Goal: Task Accomplishment & Management: Complete application form

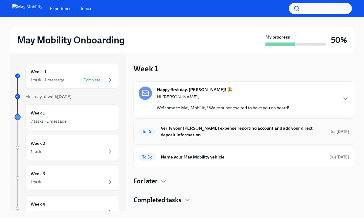
click at [198, 130] on h6 "Verify your [PERSON_NAME] expense reporting account and add your direct deposit…" at bounding box center [243, 131] width 164 height 13
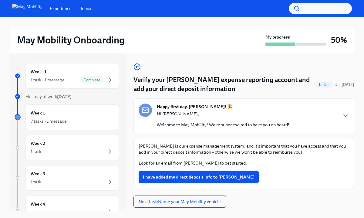
click at [201, 180] on button "I have added my direct deposit info to [PERSON_NAME]" at bounding box center [199, 177] width 120 height 12
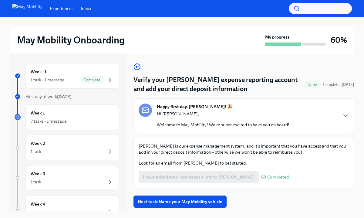
click at [340, 111] on div "Happy first day, [PERSON_NAME]! 🎉 Hi [PERSON_NAME], Welcome to May Mobility! We…" at bounding box center [244, 115] width 211 height 24
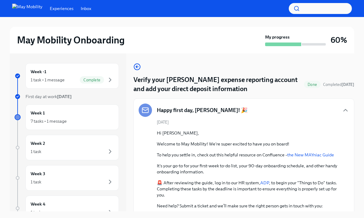
click at [326, 103] on div "Happy first day, [PERSON_NAME]! 🎉 [DATE] Hi [PERSON_NAME], Welcome to May Mobil…" at bounding box center [244, 184] width 221 height 173
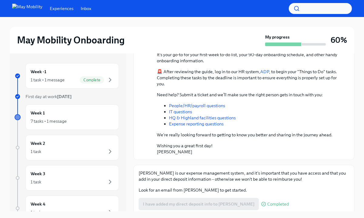
scroll to position [121, 0]
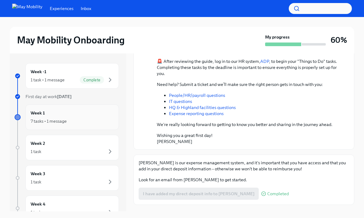
click at [86, 114] on div "Week 1 7 tasks • 1 message" at bounding box center [72, 117] width 83 height 15
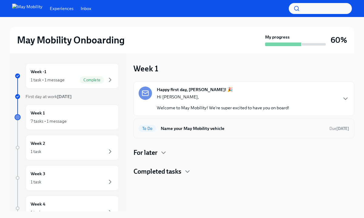
click at [197, 137] on div "To Do Name your May Mobility vehicle Due [DATE]" at bounding box center [244, 128] width 221 height 20
click at [199, 130] on h6 "Name your May Mobility vehicle" at bounding box center [243, 128] width 164 height 7
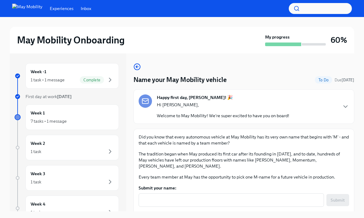
click at [295, 136] on p "Did you know that every autonomous vehicle at May Mobility has its very own nam…" at bounding box center [244, 140] width 211 height 12
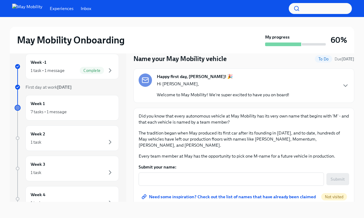
scroll to position [10, 0]
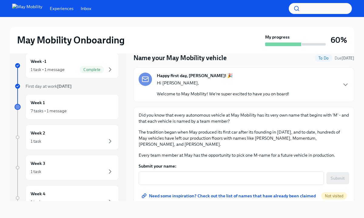
click at [222, 164] on form "Submit your name: x ​ Submit" at bounding box center [244, 174] width 211 height 22
click at [216, 175] on textarea "Submit your name:" at bounding box center [231, 178] width 178 height 7
click at [210, 193] on span "Need some inspiration? Check out the list of names that have already been claim…" at bounding box center [229, 196] width 173 height 6
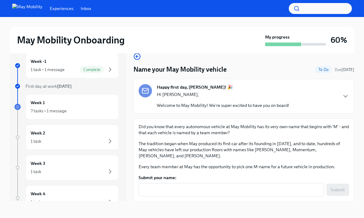
scroll to position [0, 0]
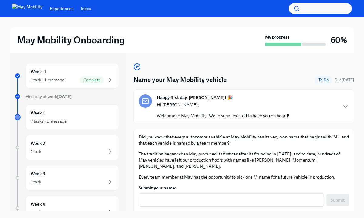
click at [255, 149] on div "Did you know that every autonomous vehicle at May Mobility has its very own nam…" at bounding box center [244, 157] width 211 height 46
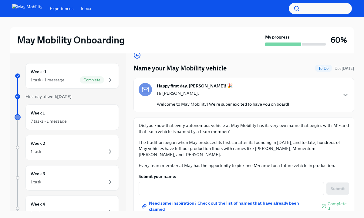
scroll to position [10, 0]
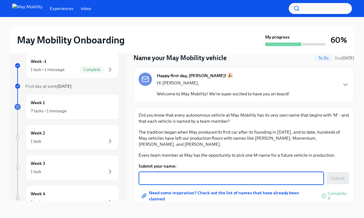
click at [225, 175] on textarea "Submit your name:" at bounding box center [231, 178] width 178 height 7
click at [327, 152] on p "Every team member at May has the opportunity to pick one M-name for a future ve…" at bounding box center [244, 155] width 211 height 6
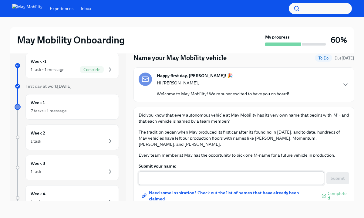
click at [274, 178] on div "x ​" at bounding box center [231, 177] width 185 height 13
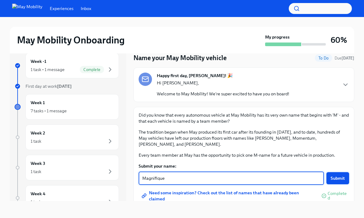
type textarea "Magnifique"
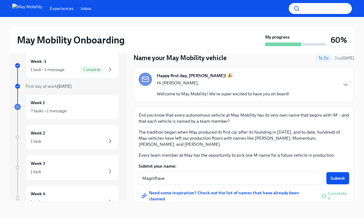
click at [340, 175] on span "Submit" at bounding box center [338, 178] width 14 height 6
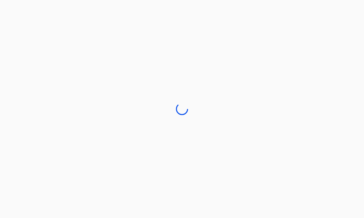
scroll to position [0, 0]
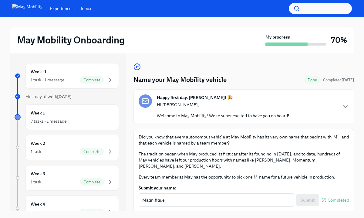
click at [329, 127] on div "Name your May Mobility vehicle Done Completed [DATE] Happy first day, [PERSON_N…" at bounding box center [244, 146] width 221 height 166
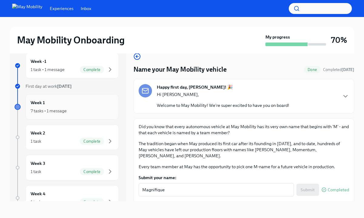
click at [87, 103] on div "Week 1 7 tasks • 1 message" at bounding box center [72, 106] width 83 height 15
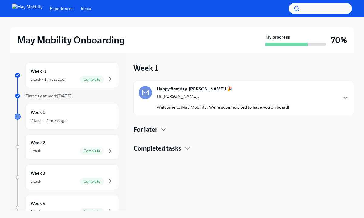
scroll to position [1, 0]
click at [160, 125] on div "For later" at bounding box center [244, 129] width 221 height 9
click at [165, 128] on icon "button" at bounding box center [163, 129] width 7 height 7
click at [351, 97] on div "Happy first day, [PERSON_NAME]! 🎉 Hi [PERSON_NAME], Welcome to May Mobility! We…" at bounding box center [244, 98] width 221 height 35
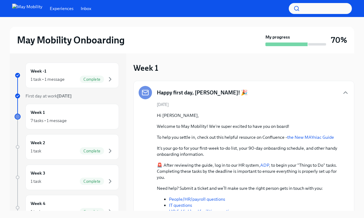
click at [335, 110] on div "[DATE] Hi [PERSON_NAME], Welcome to May Mobility! We're super excited to have y…" at bounding box center [244, 175] width 211 height 147
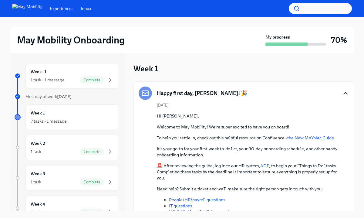
click at [345, 95] on icon "button" at bounding box center [345, 93] width 7 height 7
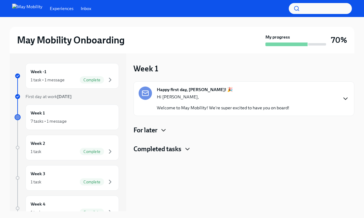
click at [185, 151] on icon "button" at bounding box center [187, 148] width 7 height 7
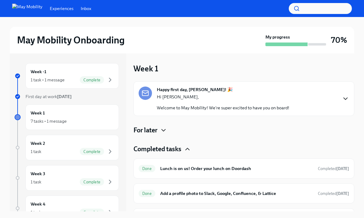
click at [185, 151] on icon "button" at bounding box center [187, 148] width 7 height 7
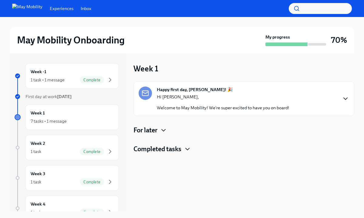
click at [164, 131] on icon "button" at bounding box center [163, 130] width 7 height 7
click at [178, 149] on h6 "Week 1 Survey" at bounding box center [247, 149] width 156 height 7
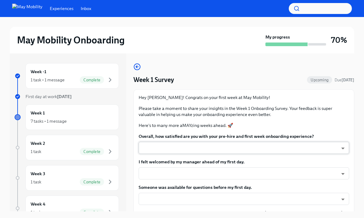
click at [274, 147] on body "Experiences Inbox May Mobility Onboarding My progress 70% Week -1 1 task • 1 me…" at bounding box center [182, 114] width 364 height 228
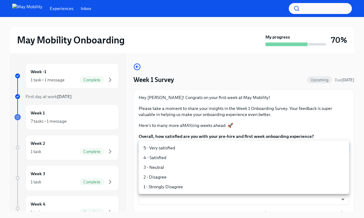
click at [218, 150] on li "5 - Very satisfied" at bounding box center [244, 148] width 211 height 10
type input "insi6vOkl"
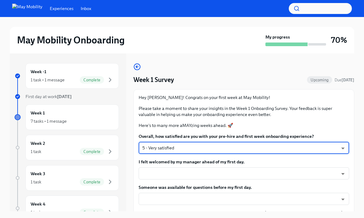
click at [296, 125] on p "Here's to many more aMAYzing weeks ahead. 🚀" at bounding box center [244, 125] width 211 height 6
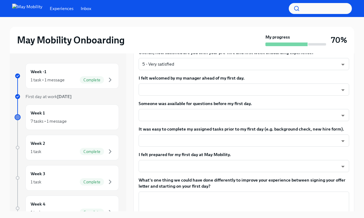
scroll to position [85, 0]
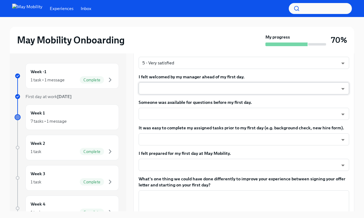
click at [263, 85] on body "Experiences Inbox May Mobility Onboarding My progress 70% Week -1 1 task • 1 me…" at bounding box center [182, 114] width 364 height 228
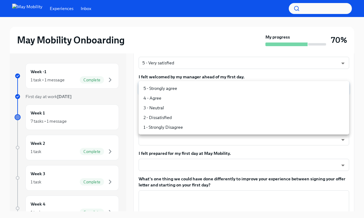
click at [231, 91] on li "5 - Strongly agree" at bounding box center [244, 88] width 211 height 10
type input "4QmcvkkGx"
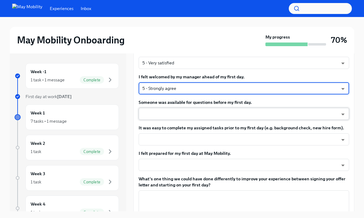
click at [205, 111] on body "Experiences Inbox May Mobility Onboarding My progress 70% Week -1 1 task • 1 me…" at bounding box center [182, 114] width 364 height 228
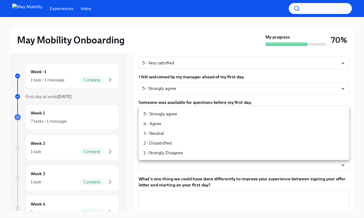
click at [199, 116] on li "5 - Strongly agree" at bounding box center [244, 114] width 211 height 10
type input "4QmcvkkGx"
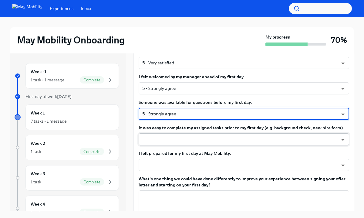
click at [192, 140] on body "Experiences Inbox May Mobility Onboarding My progress 70% Week -1 1 task • 1 me…" at bounding box center [182, 114] width 364 height 228
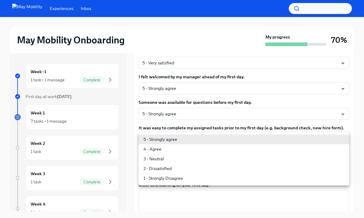
click at [192, 140] on li "5 - Strongly agree" at bounding box center [244, 139] width 211 height 10
type input "4QmcvkkGx"
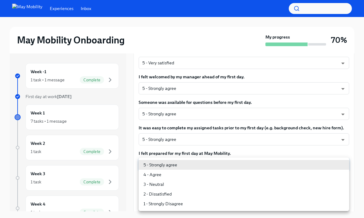
click at [189, 163] on body "Experiences Inbox May Mobility Onboarding My progress 70% Week -1 1 task • 1 me…" at bounding box center [182, 114] width 364 height 228
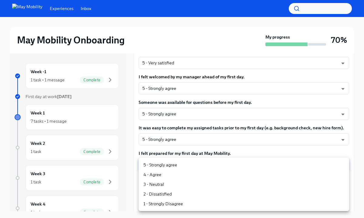
click at [185, 166] on li "5 - Strongly agree" at bounding box center [244, 165] width 211 height 10
type input "4QmcvkkGx"
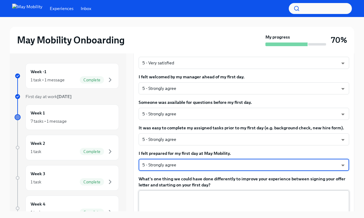
click at [179, 194] on textarea "What's one thing we could have done differently to improve your experience betw…" at bounding box center [243, 207] width 203 height 29
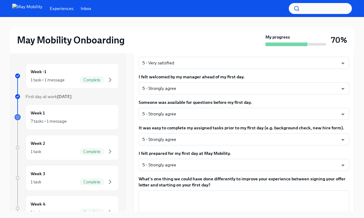
click at [183, 185] on label "What's one thing we could have done differently to improve your experience betw…" at bounding box center [244, 182] width 211 height 12
click at [183, 193] on textarea "What's one thing we could have done differently to improve your experience betw…" at bounding box center [243, 207] width 203 height 29
click at [318, 181] on label "What's one thing we could have done differently to improve your experience betw…" at bounding box center [244, 182] width 211 height 12
click at [318, 193] on textarea "What's one thing we could have done differently to improve your experience betw…" at bounding box center [243, 207] width 203 height 29
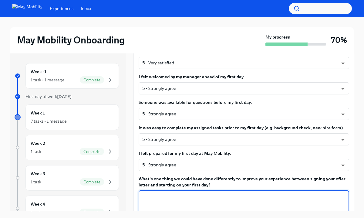
click at [357, 54] on div "May Mobility Onboarding My progress 70% Week -1 1 task • 1 message Complete Fir…" at bounding box center [182, 122] width 364 height 211
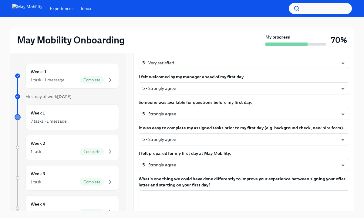
scroll to position [10, 0]
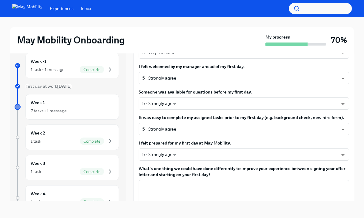
click at [245, 174] on label "What's one thing we could have done differently to improve your experience betw…" at bounding box center [244, 171] width 211 height 12
click at [245, 183] on textarea "What's one thing we could have done differently to improve your experience betw…" at bounding box center [243, 197] width 203 height 29
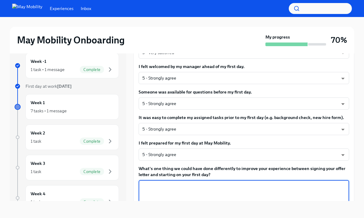
click at [276, 174] on label "What's one thing we could have done differently to improve your experience betw…" at bounding box center [244, 171] width 211 height 12
click at [276, 183] on textarea "What's one thing we could have done differently to improve your experience betw…" at bounding box center [243, 197] width 203 height 29
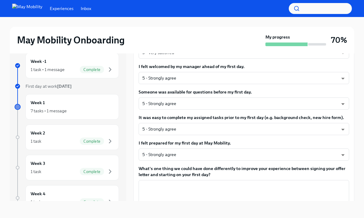
scroll to position [198, 0]
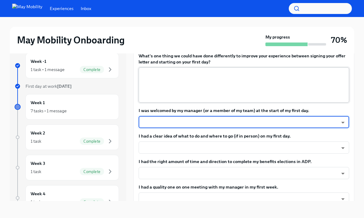
click at [251, 83] on textarea "What's one thing we could have done differently to improve your experience betw…" at bounding box center [243, 84] width 203 height 29
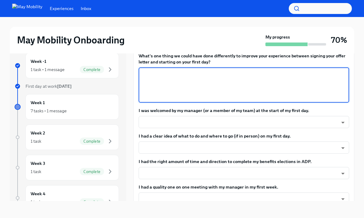
click at [251, 83] on textarea "What's one thing we could have done differently to improve your experience betw…" at bounding box center [243, 84] width 203 height 29
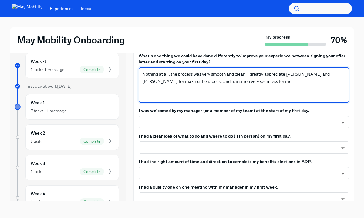
click at [211, 81] on textarea "Nothing at all, the process was very smooth and clean. I greatly appreciate [PE…" at bounding box center [243, 84] width 203 height 29
click at [216, 83] on textarea "Nothing at all, the process was very smooth and clean. I greatly appreciate [PE…" at bounding box center [243, 84] width 203 height 29
drag, startPoint x: 232, startPoint y: 86, endPoint x: 221, endPoint y: 80, distance: 12.3
click at [232, 86] on textarea "Nothing at all, the process was very smooth and clean. I greatly appreciate [PE…" at bounding box center [243, 84] width 203 height 29
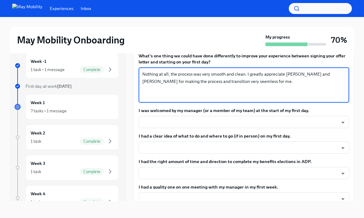
click at [207, 82] on textarea "Nothing at all, the process was very smooth and clean. I greatly appreciate [PE…" at bounding box center [243, 84] width 203 height 29
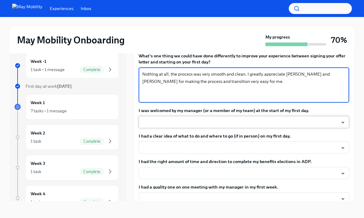
type textarea "Nothing at all, the process was very smooth and clean. I greatly appreciate [PE…"
click at [198, 119] on body "Experiences Inbox May Mobility Onboarding My progress 70% Week -1 1 task • 1 me…" at bounding box center [182, 104] width 364 height 228
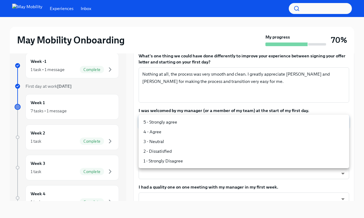
click at [190, 124] on li "5 - Strongly agree" at bounding box center [244, 122] width 211 height 10
type input "4QmcvkkGx"
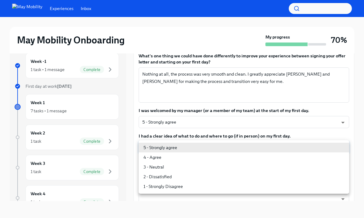
click at [190, 145] on body "Experiences Inbox May Mobility Onboarding My progress 70% Week -1 1 task • 1 me…" at bounding box center [182, 104] width 364 height 228
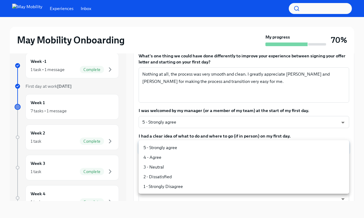
click at [191, 147] on li "5 - Strongly agree" at bounding box center [244, 148] width 211 height 10
type input "4QmcvkkGx"
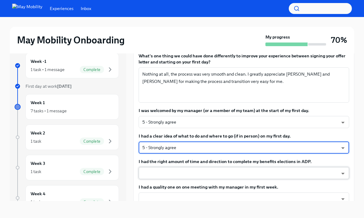
click at [228, 169] on body "Experiences Inbox May Mobility Onboarding My progress 70% Week -1 1 task • 1 me…" at bounding box center [182, 104] width 364 height 228
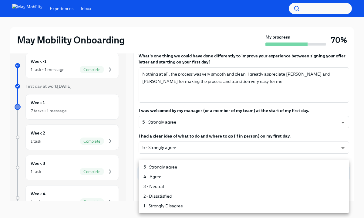
click at [222, 165] on li "5 - Strongly agree" at bounding box center [244, 167] width 211 height 10
type input "4QmcvkkGx"
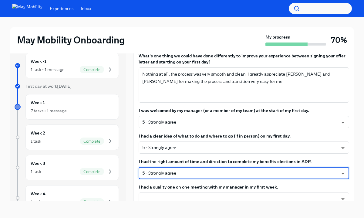
click at [352, 136] on div "Hey [PERSON_NAME]! Congrats on your first week at May Mobility! Please take a m…" at bounding box center [244, 192] width 221 height 623
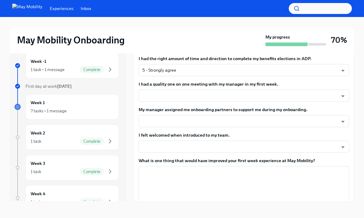
scroll to position [319, 0]
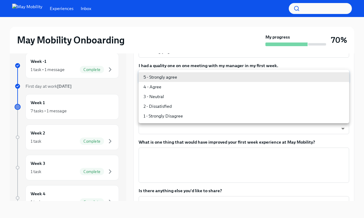
click at [293, 80] on body "Experiences Inbox May Mobility Onboarding My progress 70% Week -1 1 task • 1 me…" at bounding box center [182, 104] width 364 height 228
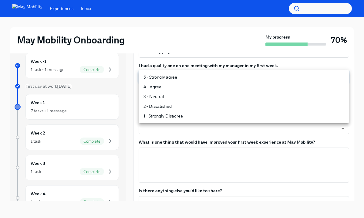
click at [259, 77] on li "5 - Strongly agree" at bounding box center [244, 77] width 211 height 10
type input "4QmcvkkGx"
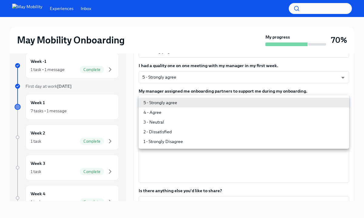
click at [232, 98] on body "Experiences Inbox May Mobility Onboarding My progress 70% Week -1 1 task • 1 me…" at bounding box center [182, 104] width 364 height 228
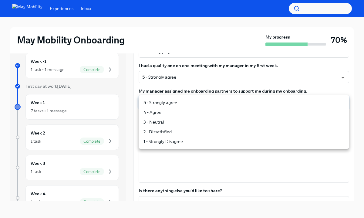
click at [226, 101] on li "5 - Strongly agree" at bounding box center [244, 103] width 211 height 10
type input "4QmcvkkGx"
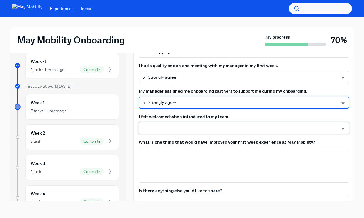
click at [216, 124] on body "Experiences Inbox May Mobility Onboarding My progress 70% Week -1 1 task • 1 me…" at bounding box center [182, 104] width 364 height 228
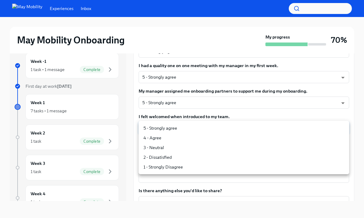
click at [210, 127] on li "5 - Strongly agree" at bounding box center [244, 128] width 211 height 10
type input "4QmcvkkGx"
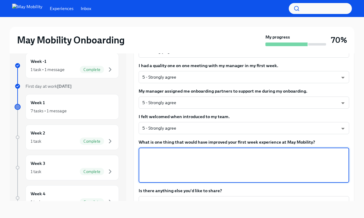
click at [215, 153] on textarea "What is one thing that would have improved your first week experience at May Mo…" at bounding box center [243, 165] width 203 height 29
type textarea "f"
type textarea "Everything was pretty smooth."
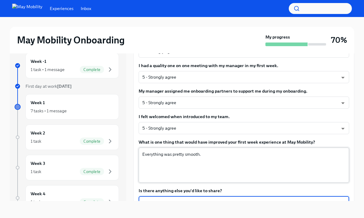
scroll to position [324, 0]
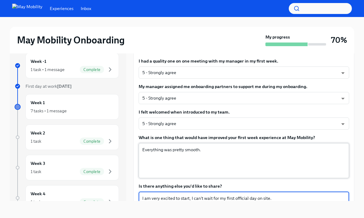
type textarea "I am very excited to start, I can't wait for my first official day on site."
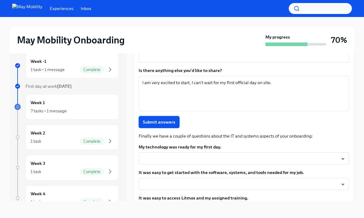
click at [177, 118] on button "Submit answers" at bounding box center [159, 122] width 41 height 12
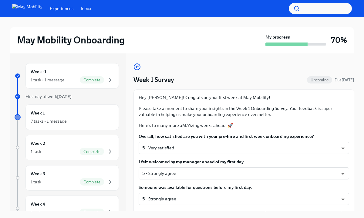
click at [320, 125] on p "Here's to many more aMAYzing weeks ahead. 🚀" at bounding box center [244, 125] width 211 height 6
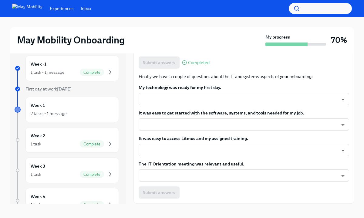
scroll to position [10, 0]
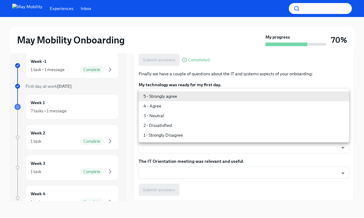
click at [300, 99] on body "Experiences Inbox May Mobility Onboarding My progress 70% Week -1 1 task • 1 me…" at bounding box center [182, 104] width 364 height 228
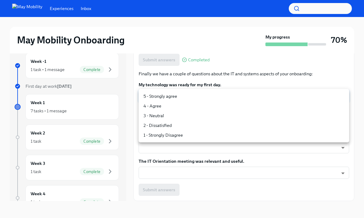
click at [242, 98] on li "5 - Strongly agree" at bounding box center [244, 96] width 211 height 10
type input "4QmcvkkGx"
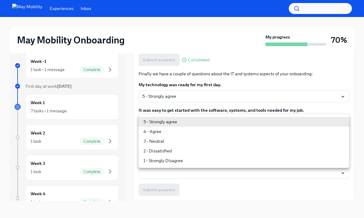
click at [212, 118] on body "Experiences Inbox May Mobility Onboarding My progress 70% Week -1 1 task • 1 me…" at bounding box center [182, 104] width 364 height 228
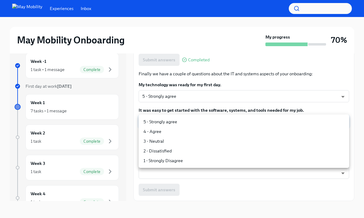
click at [202, 122] on li "5 - Strongly agree" at bounding box center [244, 122] width 211 height 10
type input "4QmcvkkGx"
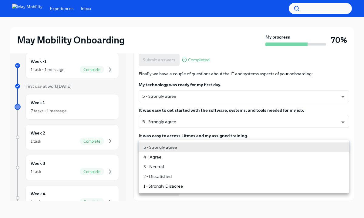
click at [194, 141] on body "Experiences Inbox May Mobility Onboarding My progress 70% Week -1 1 task • 1 me…" at bounding box center [182, 104] width 364 height 228
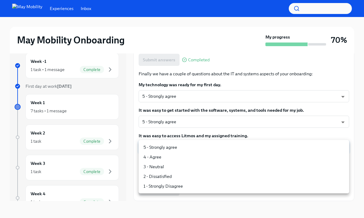
click at [186, 147] on li "5 - Strongly agree" at bounding box center [244, 147] width 211 height 10
type input "4QmcvkkGx"
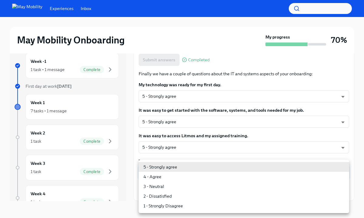
click at [181, 173] on body "Experiences Inbox May Mobility Onboarding My progress 70% Week -1 1 task • 1 me…" at bounding box center [182, 104] width 364 height 228
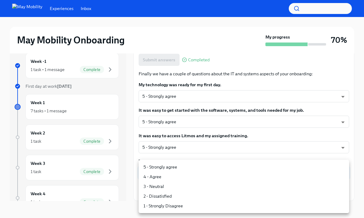
click at [184, 167] on li "5 - Strongly agree" at bounding box center [244, 167] width 211 height 10
type input "4QmcvkkGx"
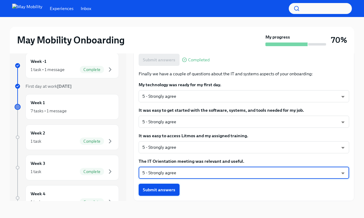
click at [170, 193] on button "Submit answers" at bounding box center [159, 190] width 41 height 12
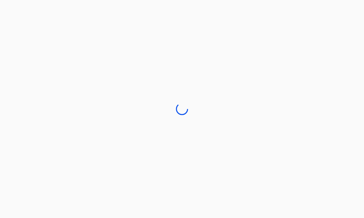
scroll to position [0, 0]
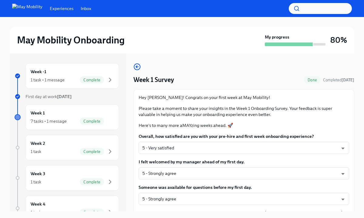
click at [77, 110] on div "Week 1 7 tasks • 1 message Complete" at bounding box center [72, 117] width 83 height 15
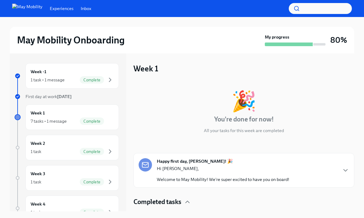
click at [329, 127] on div "🎉 You're done for now! All your tasks for this week are completed" at bounding box center [244, 112] width 221 height 42
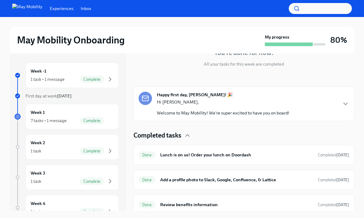
scroll to position [42, 0]
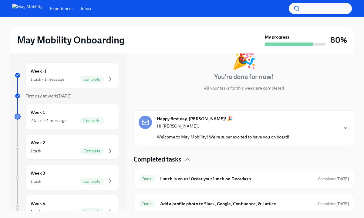
click at [323, 124] on div "Happy first day, [PERSON_NAME]! 🎉 Hi [PERSON_NAME], Welcome to May Mobility! We…" at bounding box center [244, 128] width 211 height 24
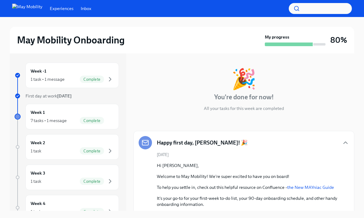
scroll to position [18, 0]
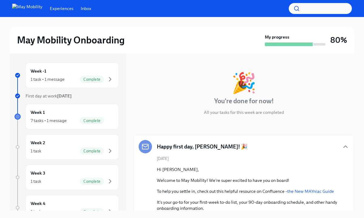
click at [344, 137] on div "Happy first day, [PERSON_NAME]! 🎉 [DATE] Hi [PERSON_NAME], Welcome to May Mobil…" at bounding box center [244, 221] width 221 height 173
click at [95, 134] on div "Week -1 1 task • 1 message Complete First day at work [DATE] Week 1 7 tasks • 1…" at bounding box center [67, 190] width 104 height 254
click at [91, 143] on div "Week 2 1 task Complete" at bounding box center [72, 146] width 83 height 15
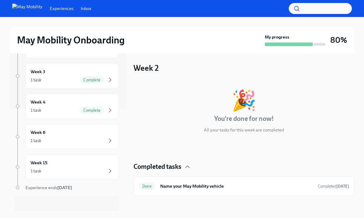
scroll to position [106, 0]
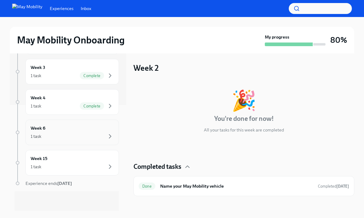
click at [106, 135] on div "1 task" at bounding box center [72, 136] width 83 height 7
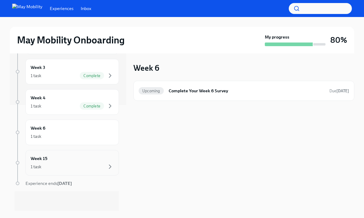
click at [92, 157] on div "Week 15 1 task" at bounding box center [72, 162] width 83 height 15
click at [124, 141] on div "Week -1 1 task • 1 message Complete First day at work [DATE] Week 1 7 tasks • 1…" at bounding box center [68, 132] width 117 height 158
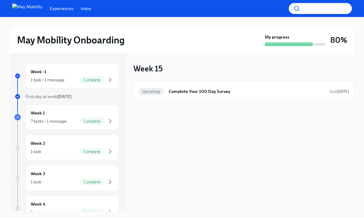
click at [82, 9] on link "Inbox" at bounding box center [86, 8] width 11 height 6
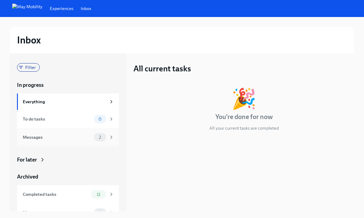
click at [49, 140] on div "Messages" at bounding box center [57, 137] width 69 height 7
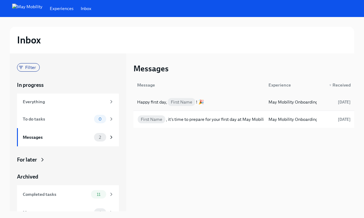
click at [188, 94] on div "Happy first day, First Name ! 🎉 May Mobility Onboarding [DATE]" at bounding box center [244, 101] width 221 height 17
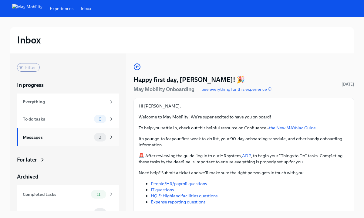
click at [69, 140] on div "Messages" at bounding box center [57, 137] width 69 height 7
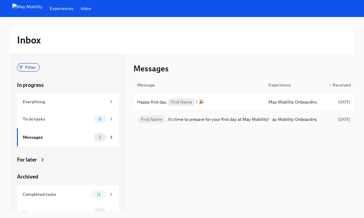
click at [204, 119] on div "First Name , it's time to prepare for your first day at May Mobility!" at bounding box center [203, 119] width 132 height 7
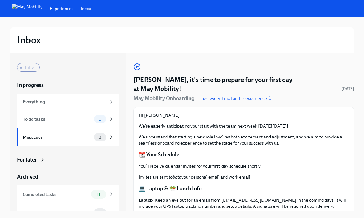
click at [213, 117] on p "Hi [PERSON_NAME]," at bounding box center [244, 115] width 211 height 6
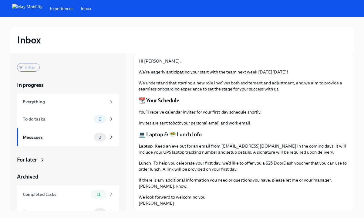
scroll to position [1, 0]
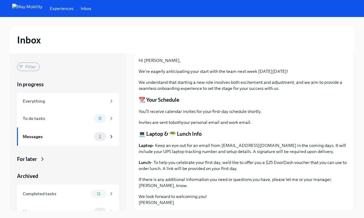
click at [131, 108] on div "Filter In progress Everything To do tasks 0 Messages 2 For later Archived Compl…" at bounding box center [182, 132] width 345 height 158
click at [85, 153] on div "Filter In progress Everything To do tasks 0 Messages 2 For later Archived Compl…" at bounding box center [68, 142] width 102 height 158
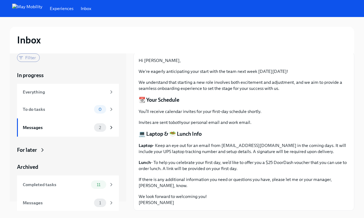
scroll to position [10, 0]
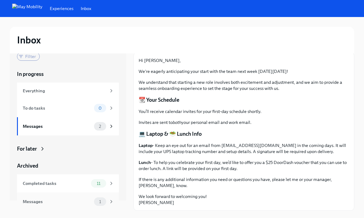
click at [112, 194] on div "Messages 1" at bounding box center [68, 201] width 102 height 18
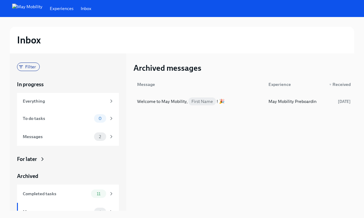
click at [174, 102] on div "Welcome to May Mobility, First Name ! 🎉" at bounding box center [181, 101] width 88 height 7
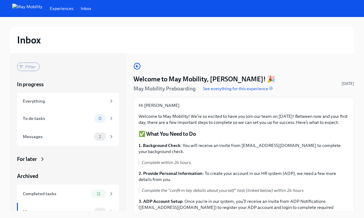
click at [195, 123] on p "Welcome to May Mobility! We’re so excited to have you join our team on [DATE]! …" at bounding box center [244, 119] width 211 height 12
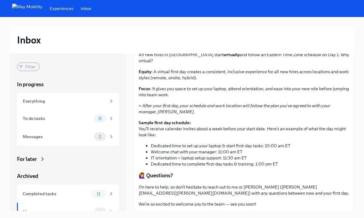
scroll to position [295, 0]
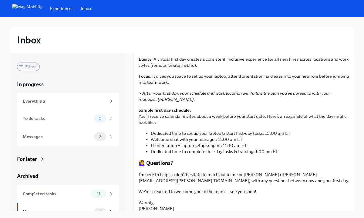
click at [50, 9] on link "Experiences" at bounding box center [62, 8] width 24 height 6
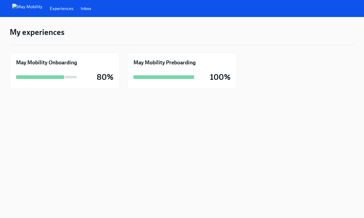
click at [21, 5] on img at bounding box center [27, 9] width 30 height 10
click at [24, 8] on img at bounding box center [27, 9] width 30 height 10
click at [81, 9] on link "Inbox" at bounding box center [86, 8] width 11 height 6
